Goal: Task Accomplishment & Management: Manage account settings

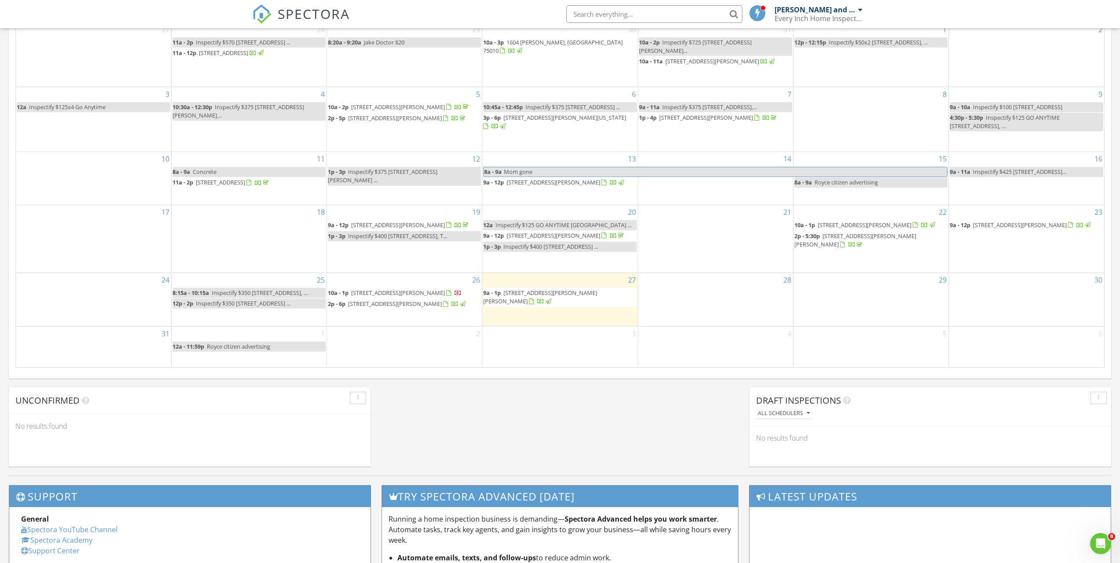
scroll to position [814, 1133]
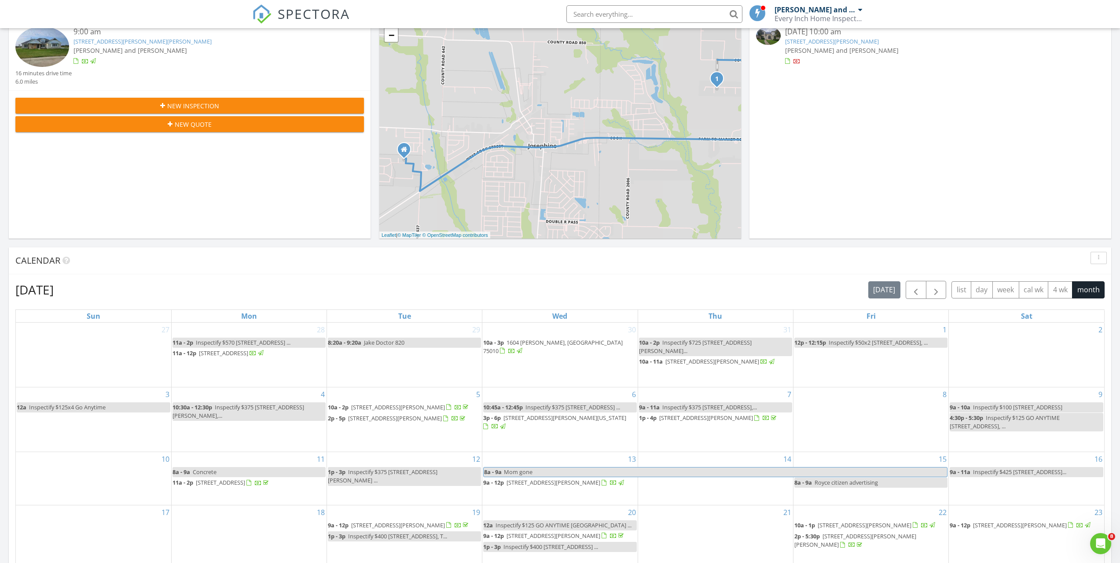
scroll to position [139, 0]
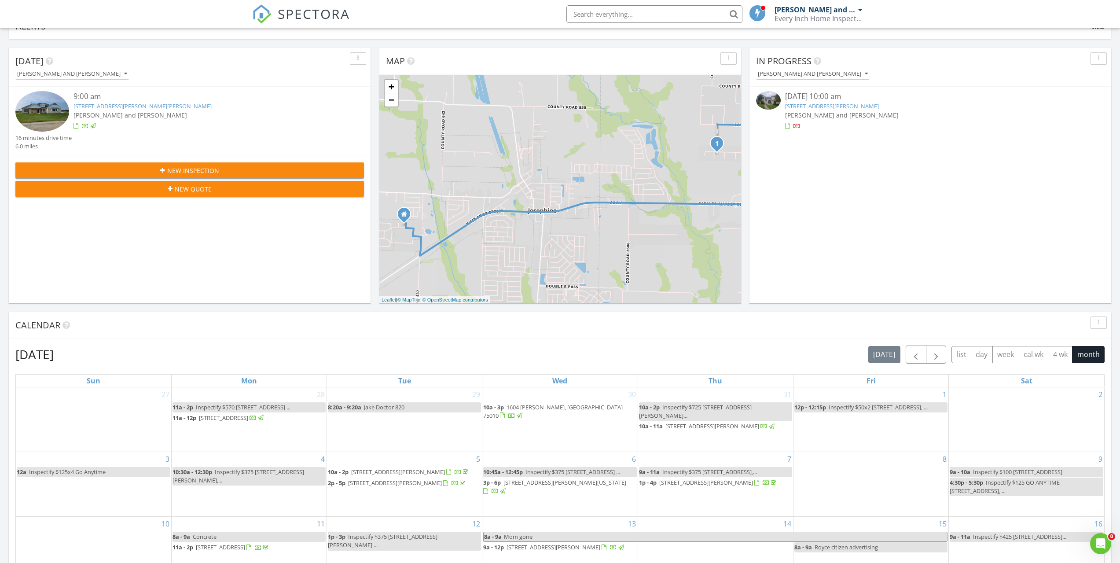
scroll to position [352, 0]
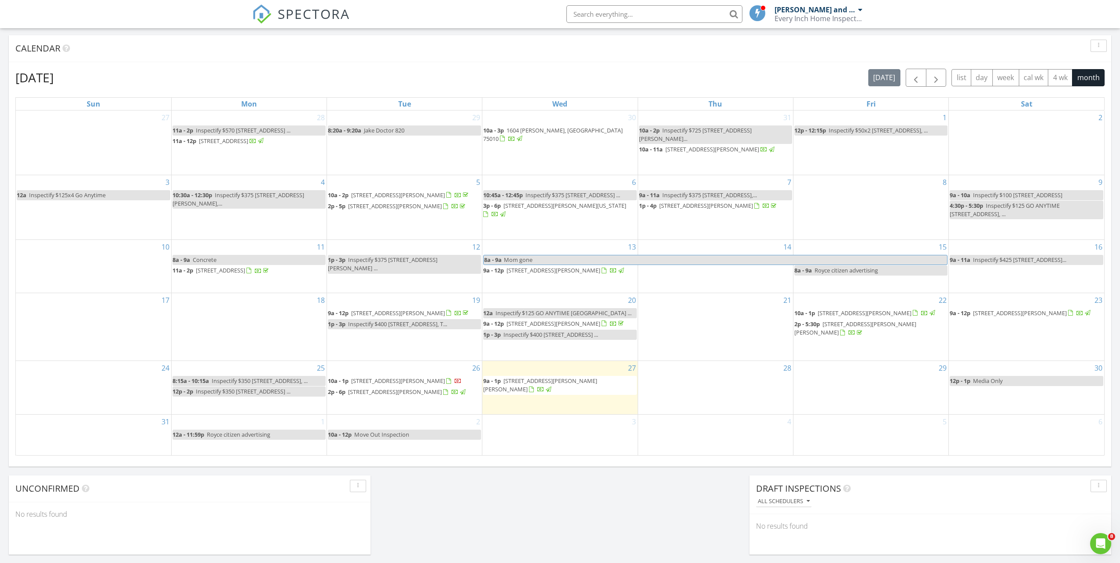
click at [1009, 376] on link "12p - 1p Media Only" at bounding box center [1026, 381] width 154 height 10
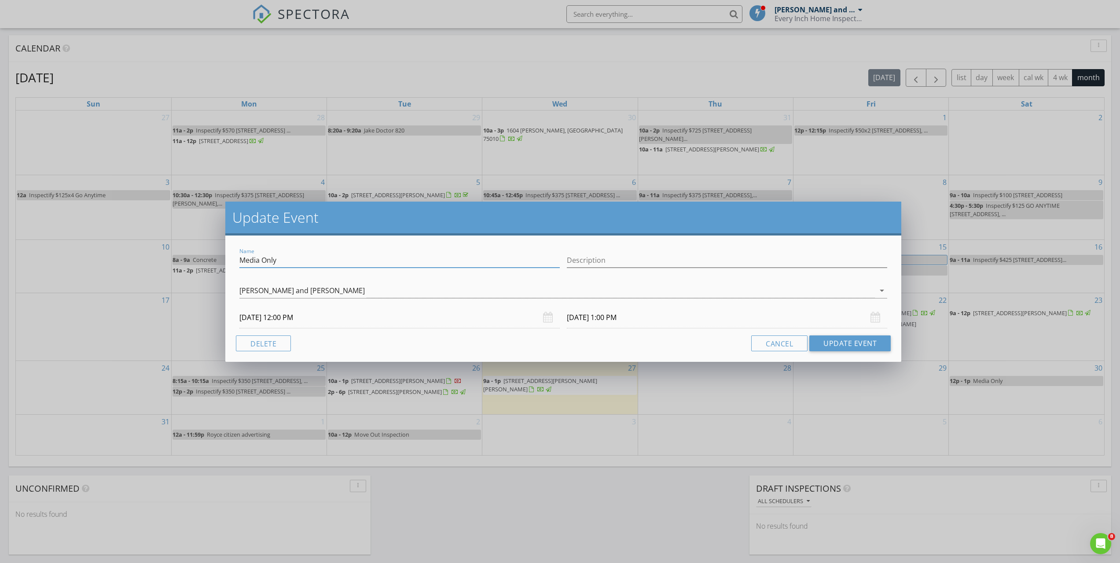
drag, startPoint x: 290, startPoint y: 257, endPoint x: 192, endPoint y: 264, distance: 98.0
click at [192, 266] on div "Update Event Name Media Only Description Jerry and Jake Sveum arrow_drop_down 0…" at bounding box center [560, 281] width 1120 height 563
paste input "1101 Griffith Ave Terrell, Texas 75160"
type input "Inspectify $100 1101 Griffith Ave Terrell, Texas 75160"
click at [845, 343] on button "Update Event" at bounding box center [849, 343] width 81 height 16
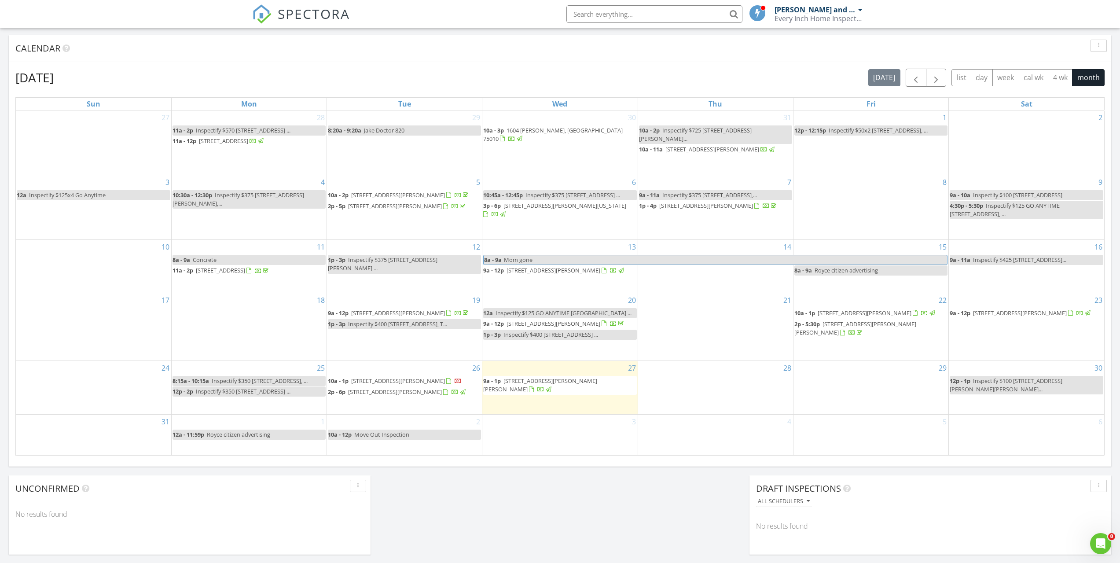
click at [377, 435] on span "Move Out Inspection" at bounding box center [381, 434] width 55 height 8
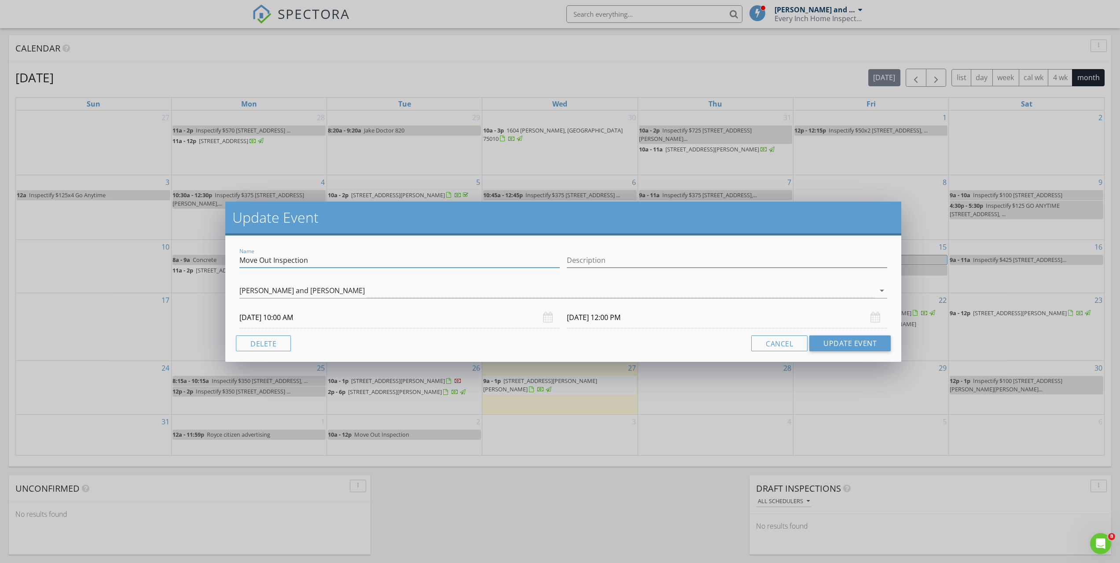
drag, startPoint x: 331, startPoint y: 267, endPoint x: 170, endPoint y: 275, distance: 160.8
click at [170, 275] on div "Update Event Name Move Out Inspection Description Jerry and Jake Sveum arrow_dr…" at bounding box center [560, 281] width 1120 height 563
click at [305, 259] on input "Inspectify $125" at bounding box center [399, 260] width 320 height 15
paste input "2227 Overton Dr Forney, Texas 75126"
click at [290, 257] on input "Inspectify $1252227 Overton Dr Forney, Texas 75126" at bounding box center [399, 260] width 320 height 15
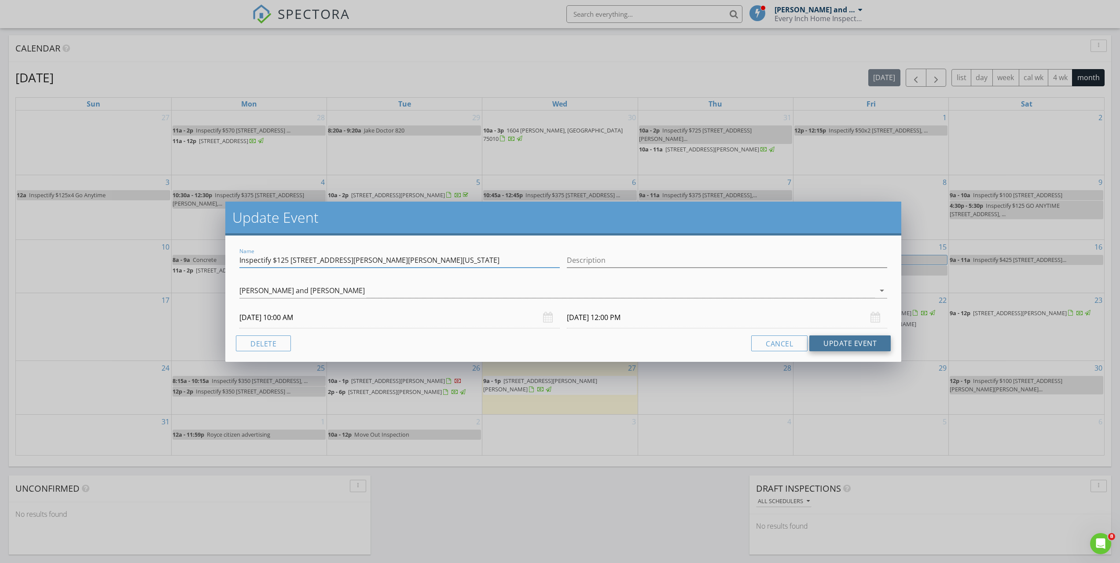
type input "Inspectify $125 2227 Overton Dr Forney, Texas 75126"
click at [871, 338] on button "Update Event" at bounding box center [849, 343] width 81 height 16
